Goal: Navigation & Orientation: Find specific page/section

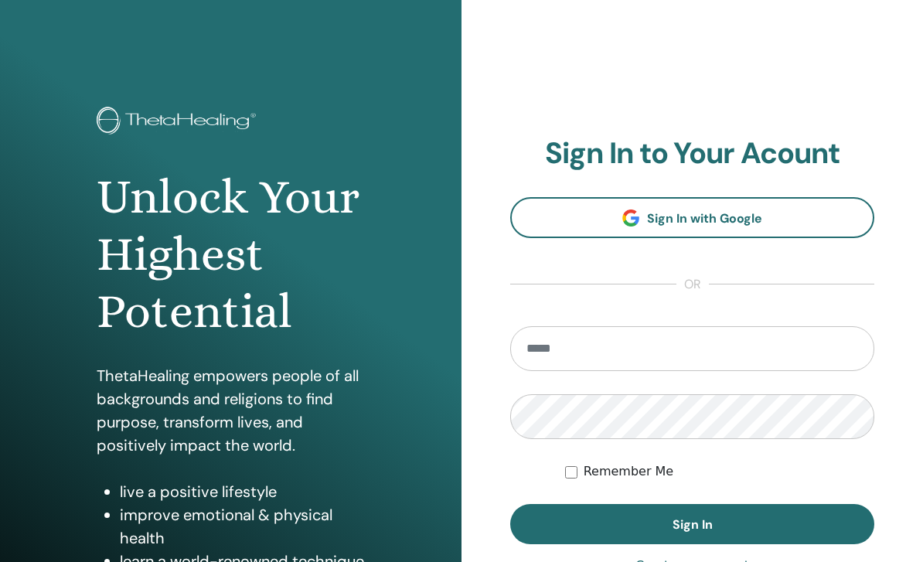
scroll to position [205, 0]
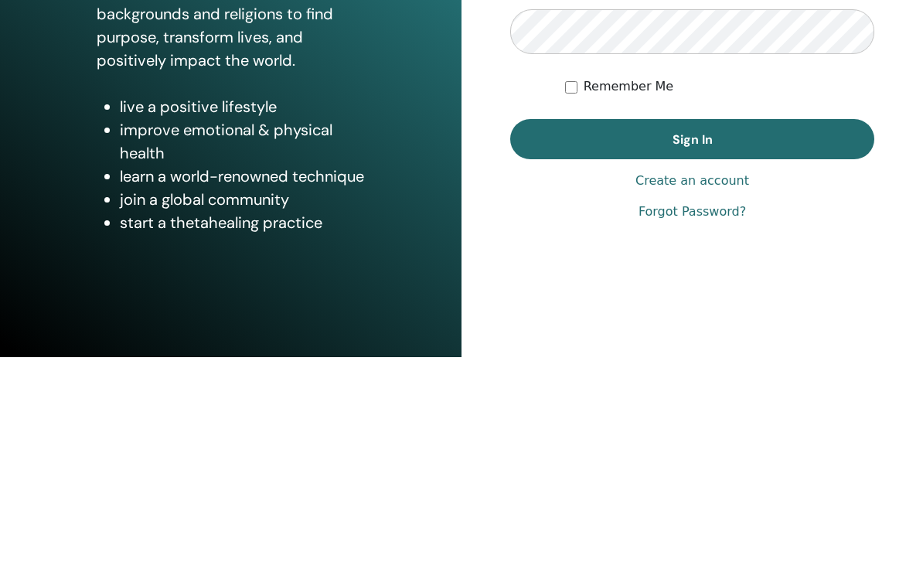
type input "**********"
click at [692, 324] on button "Sign In" at bounding box center [692, 344] width 364 height 40
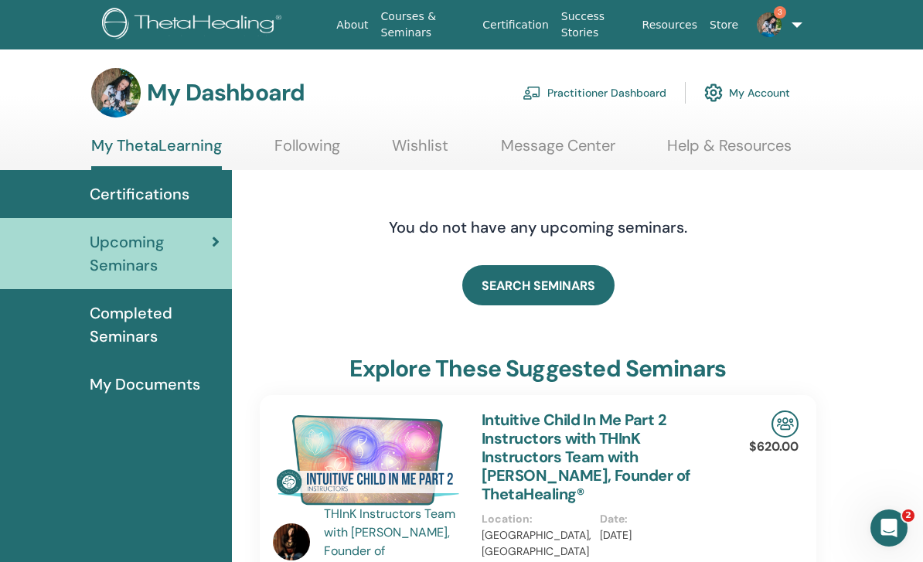
click at [126, 330] on span "Completed Seminars" at bounding box center [155, 324] width 130 height 46
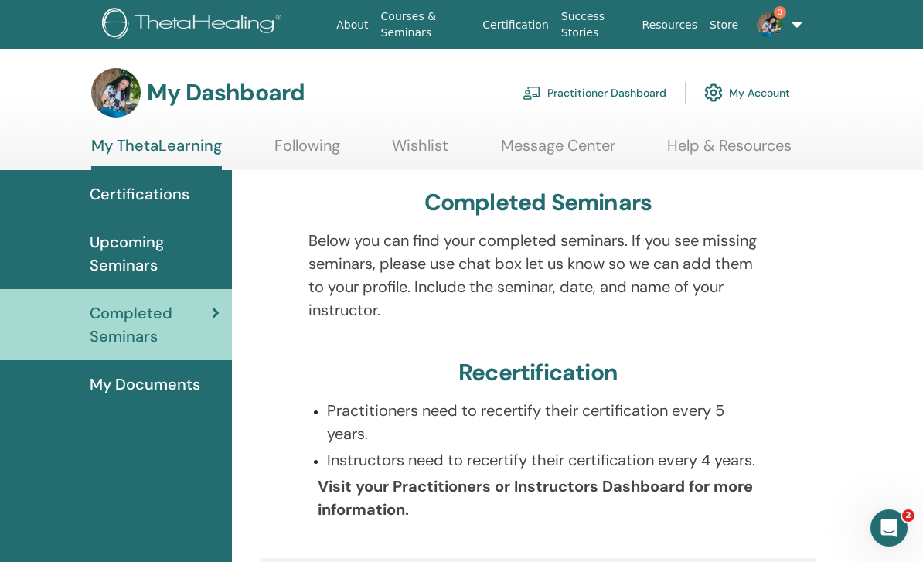
click at [127, 196] on span "Certifications" at bounding box center [140, 193] width 100 height 23
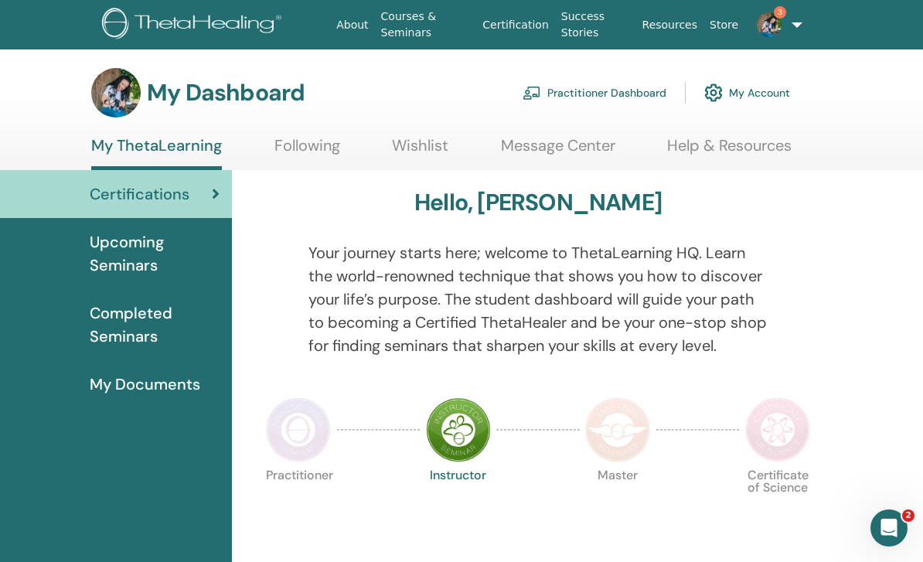
click at [785, 26] on link "3" at bounding box center [770, 24] width 53 height 49
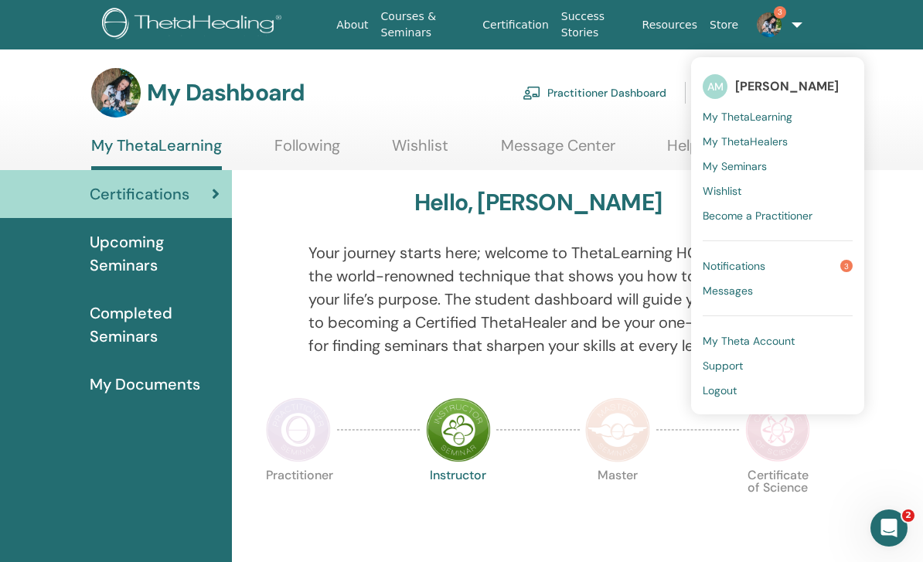
click at [791, 145] on link "My ThetaHealers" at bounding box center [778, 141] width 150 height 25
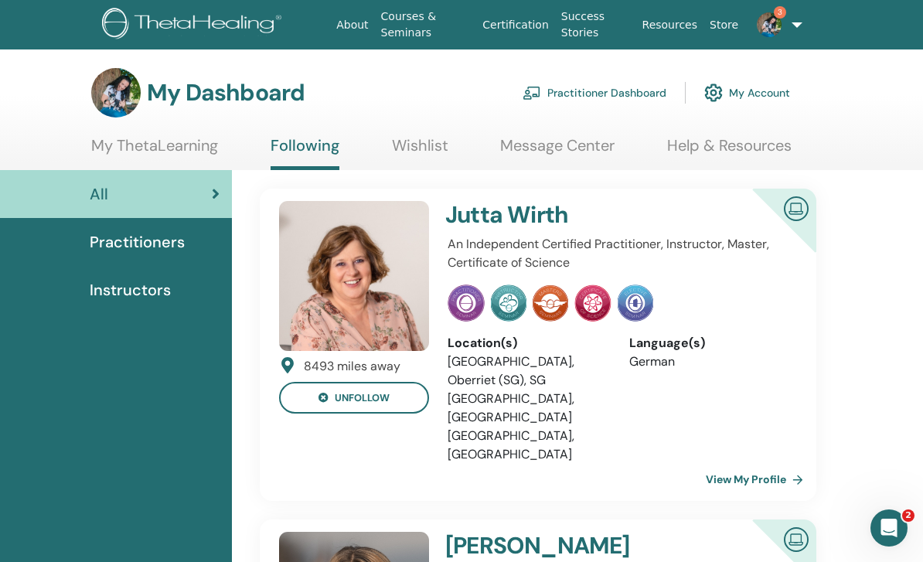
click at [122, 244] on span "Practitioners" at bounding box center [137, 241] width 95 height 23
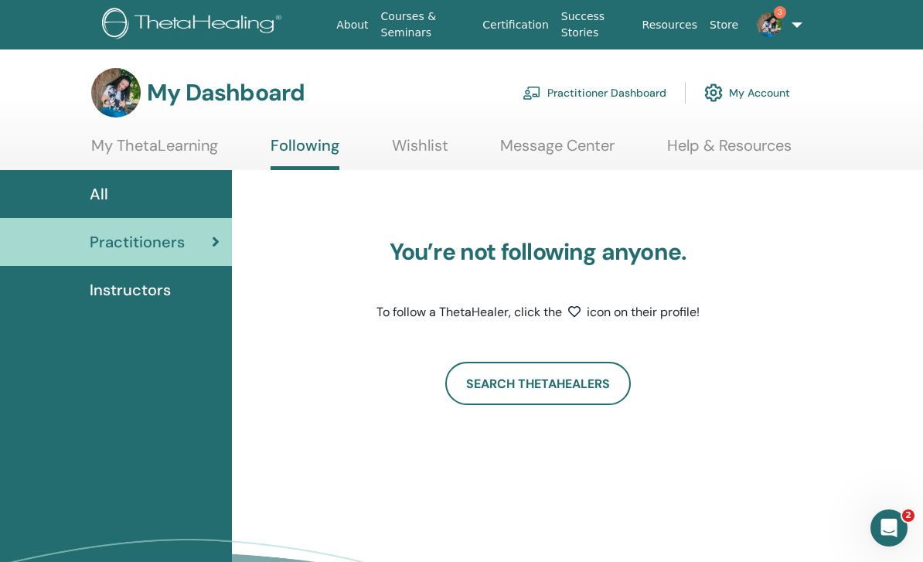
click at [114, 293] on span "Instructors" at bounding box center [130, 289] width 81 height 23
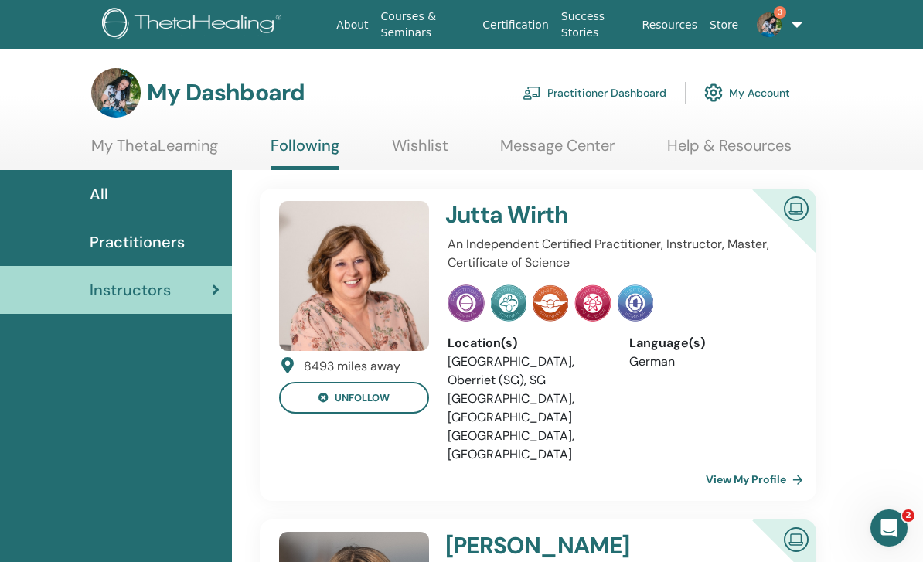
click at [776, 26] on img at bounding box center [769, 24] width 25 height 25
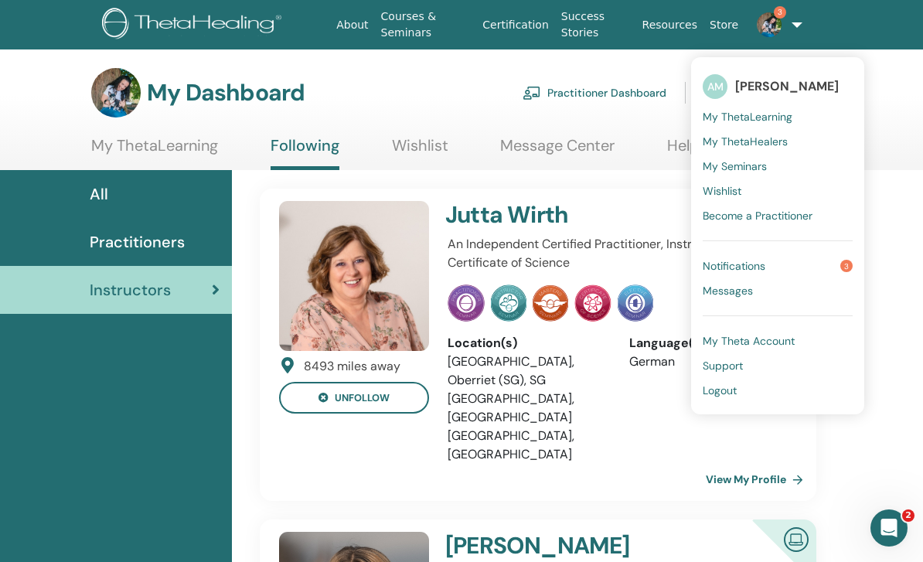
click at [519, 30] on link "Certification" at bounding box center [515, 25] width 78 height 29
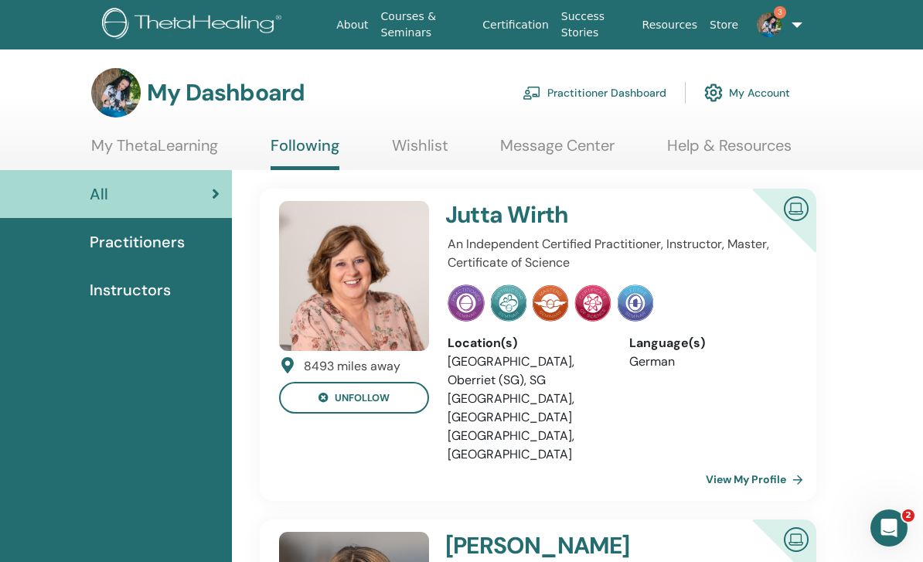
click at [128, 251] on span "Practitioners" at bounding box center [137, 241] width 95 height 23
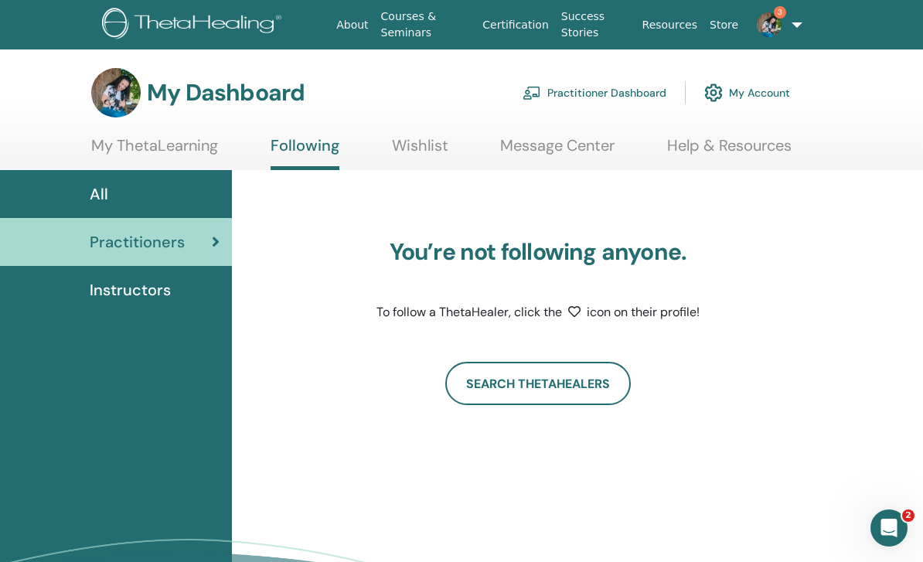
click at [516, 29] on link "Certification" at bounding box center [515, 25] width 78 height 29
click at [774, 22] on img at bounding box center [769, 24] width 25 height 25
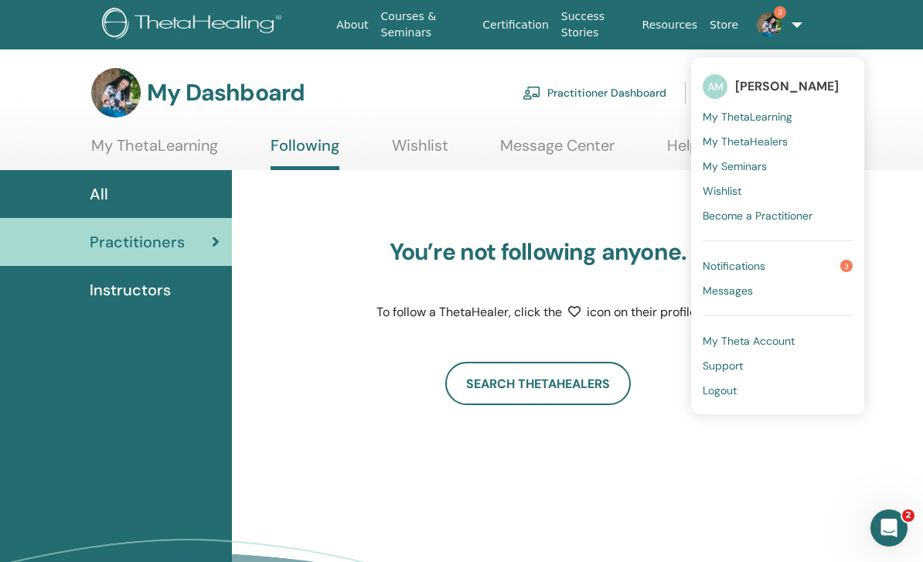
click at [842, 445] on div "You’re not following anyone. To follow a ThetaHealer, click the icon on their p…" at bounding box center [580, 431] width 696 height 523
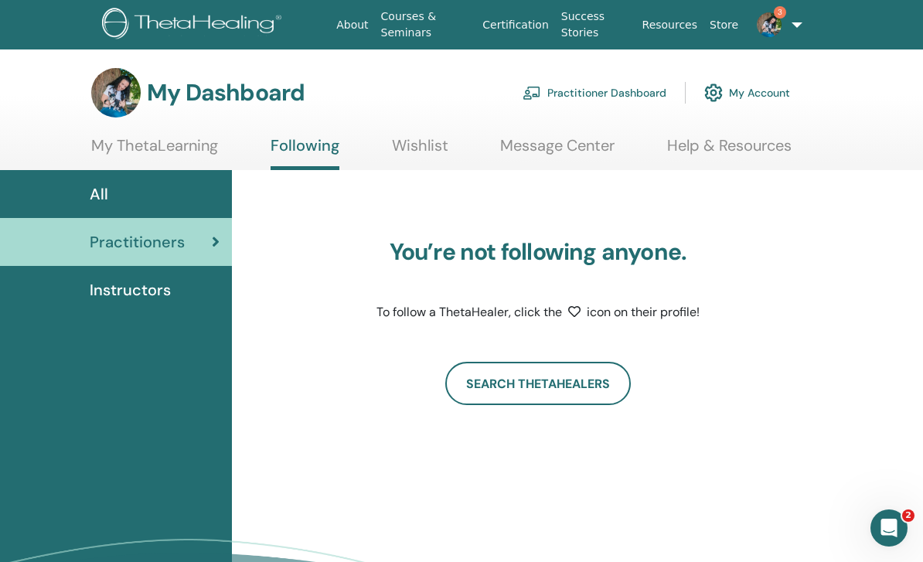
click at [118, 148] on link "My ThetaLearning" at bounding box center [154, 151] width 127 height 30
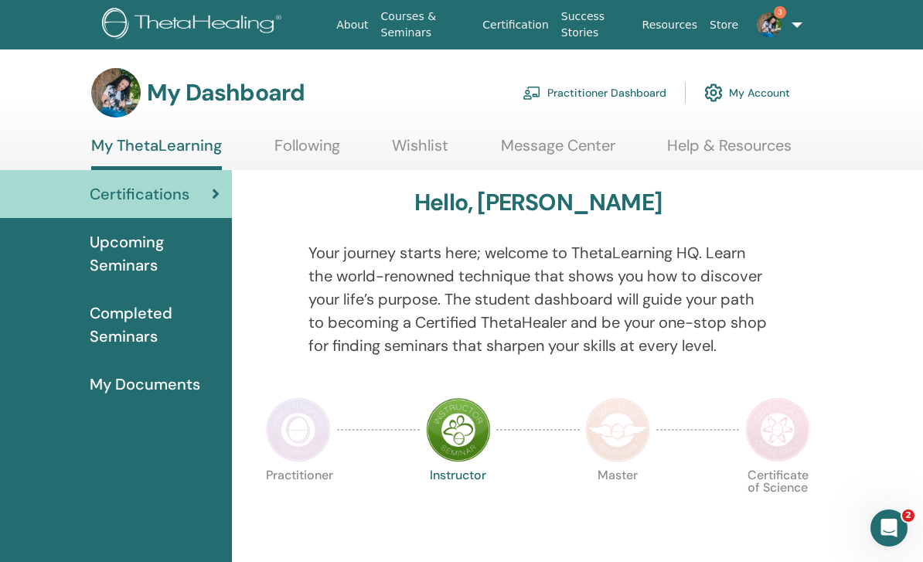
click at [116, 325] on span "Completed Seminars" at bounding box center [155, 324] width 130 height 46
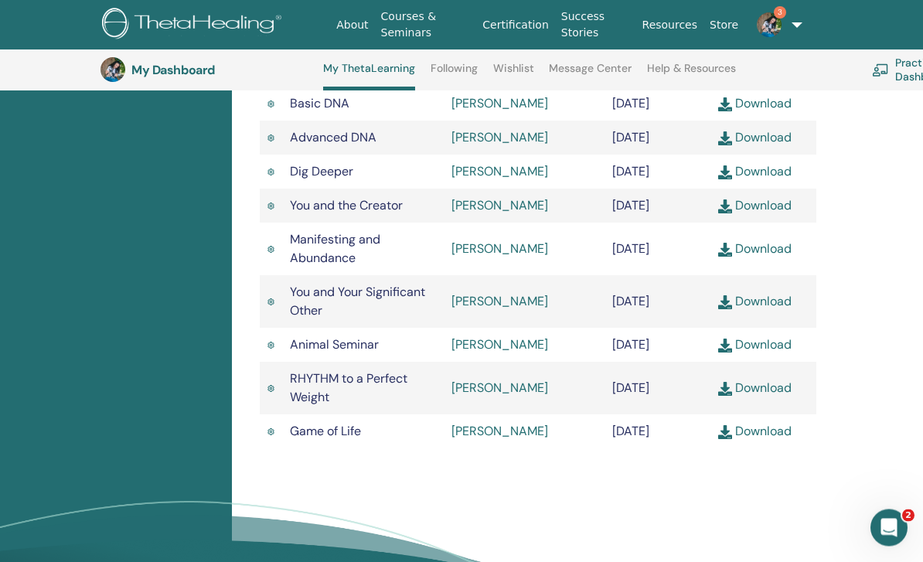
scroll to position [570, 0]
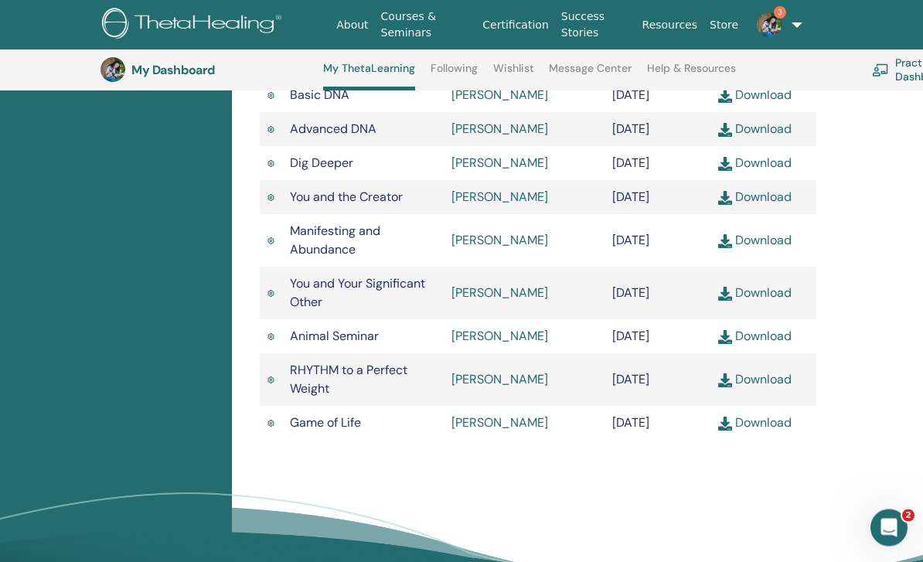
click at [325, 431] on span "Game of Life" at bounding box center [325, 423] width 71 height 16
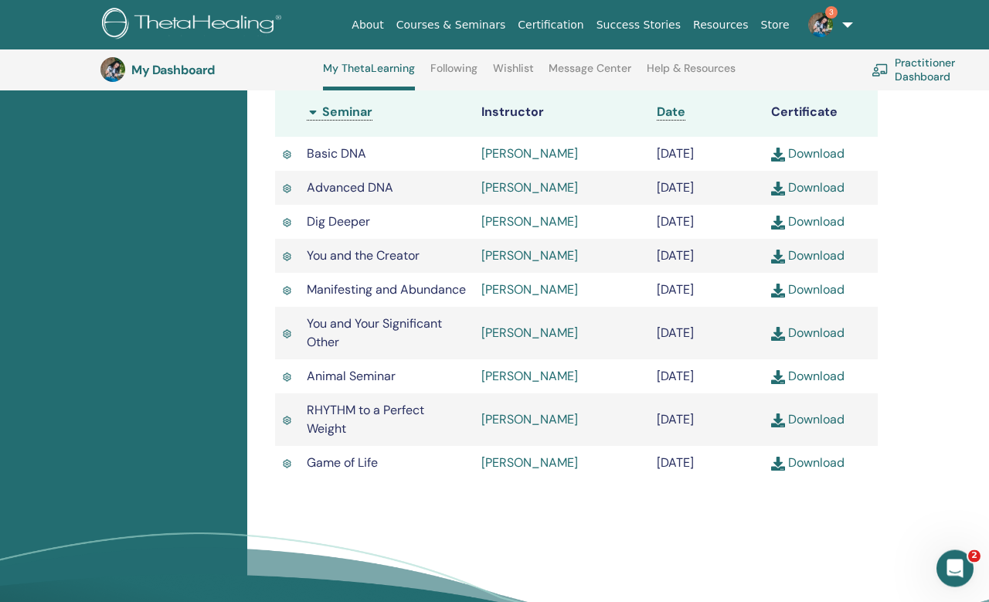
scroll to position [464, 0]
